Goal: Task Accomplishment & Management: Use online tool/utility

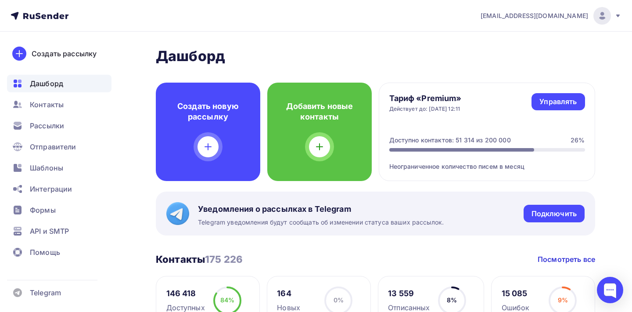
click at [68, 178] on ul "Дашборд Контакты Рассылки Отправители Шаблоны Интеграции Формы API и SMTP Помощь" at bounding box center [59, 170] width 104 height 191
click at [54, 168] on span "Шаблоны" at bounding box center [46, 167] width 33 height 11
click at [36, 173] on div "Шаблоны" at bounding box center [59, 168] width 104 height 18
click at [47, 166] on span "Шаблоны" at bounding box center [46, 167] width 33 height 11
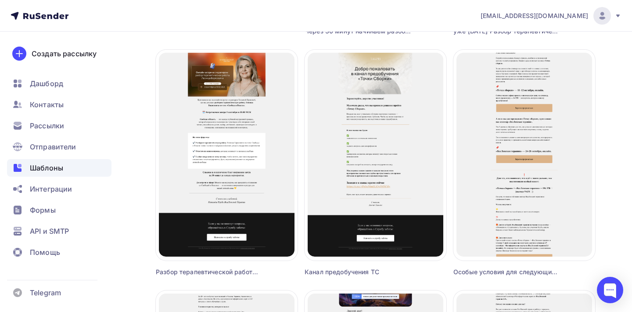
scroll to position [302, 0]
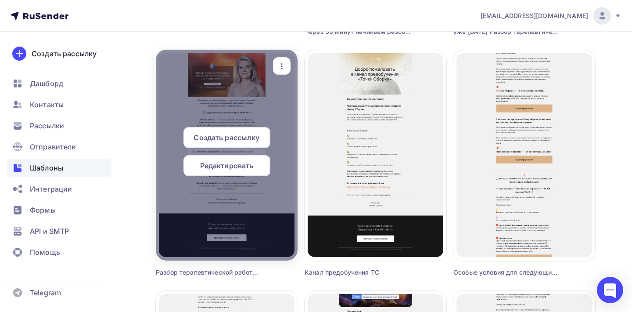
click at [281, 65] on icon "button" at bounding box center [282, 66] width 11 height 11
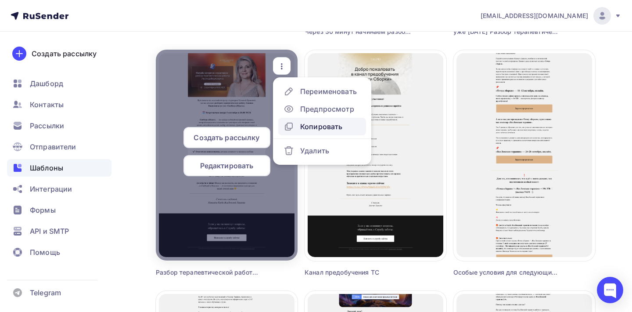
click at [311, 128] on div "Копировать" at bounding box center [321, 126] width 42 height 11
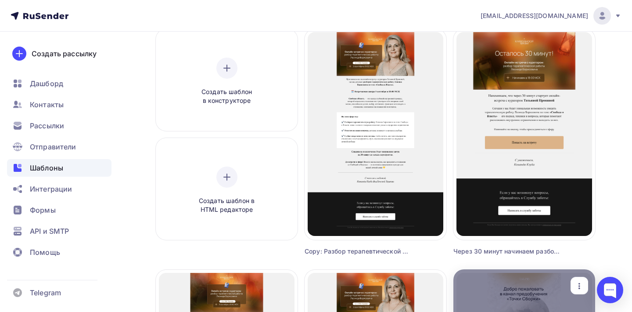
scroll to position [72, 0]
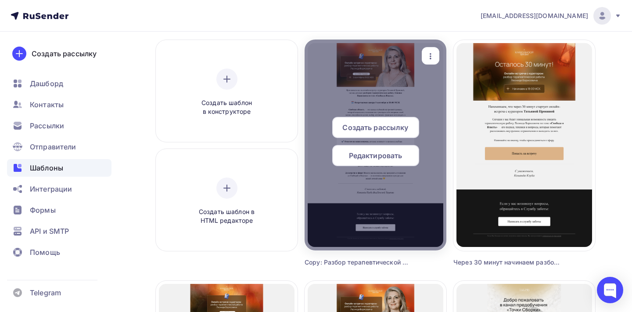
click at [432, 53] on icon "button" at bounding box center [430, 56] width 11 height 11
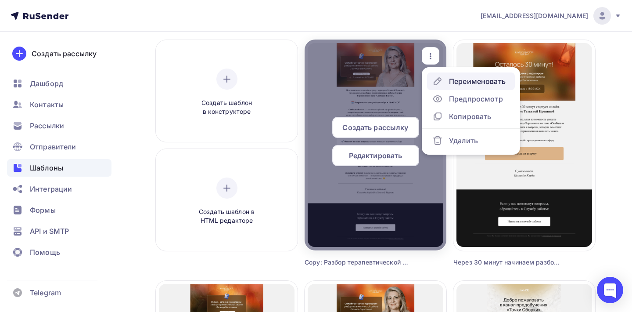
click at [449, 81] on div "Переименовать" at bounding box center [477, 81] width 57 height 11
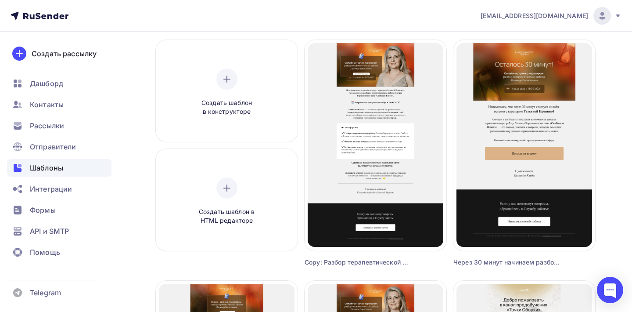
scroll to position [0, 104]
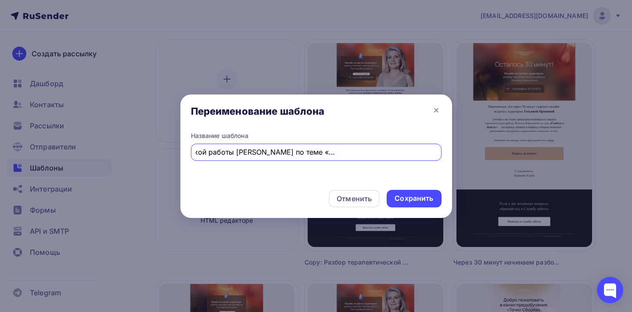
click at [341, 156] on input "Copy: Разбор терапевтической работы [PERSON_NAME] по теме «Свобода и Власть» уж…" at bounding box center [316, 152] width 241 height 11
paste input "Как вырваться из цикла долгов?"
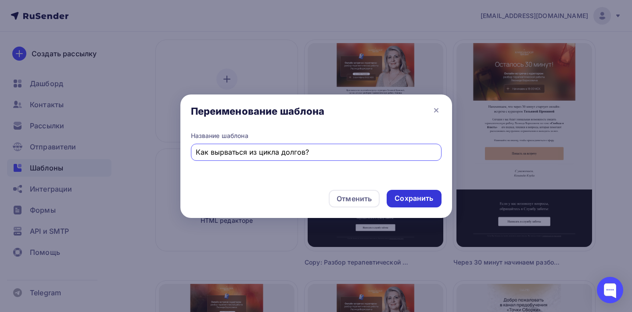
type input "Как вырваться из цикла долгов?"
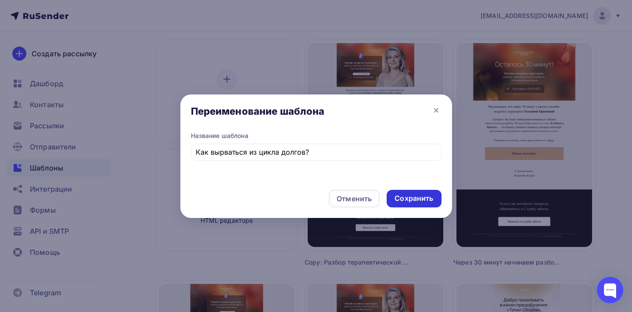
click at [425, 206] on div "Сохранить" at bounding box center [414, 199] width 54 height 18
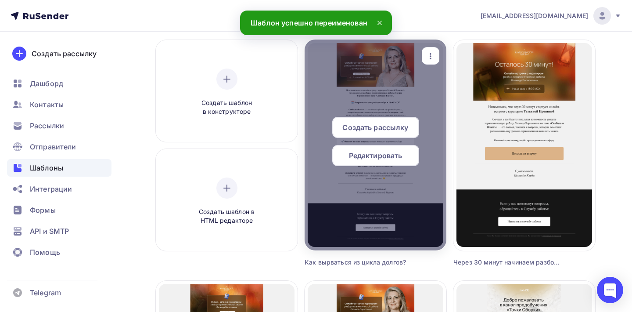
click at [383, 154] on span "Редактировать" at bounding box center [376, 155] width 54 height 11
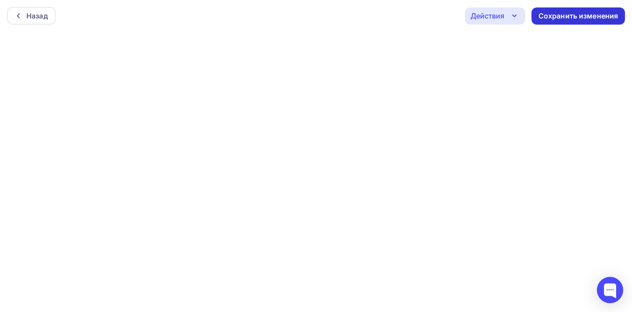
click at [568, 14] on div "Сохранить изменения" at bounding box center [579, 16] width 80 height 10
